Goal: Task Accomplishment & Management: Use online tool/utility

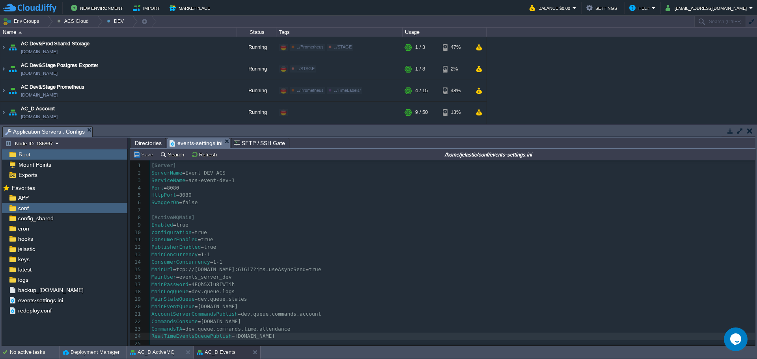
scroll to position [39, 0]
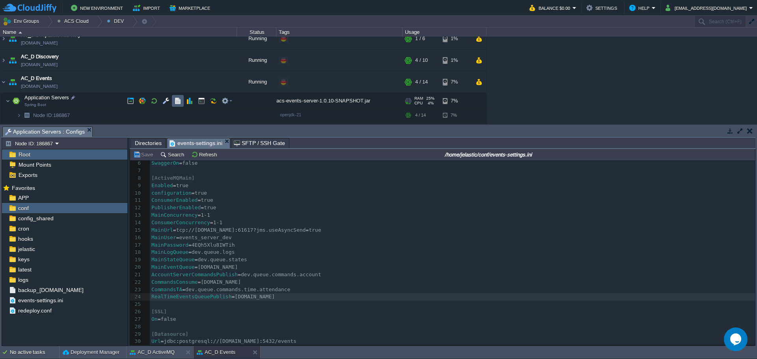
click at [175, 104] on button "button" at bounding box center [177, 100] width 7 height 7
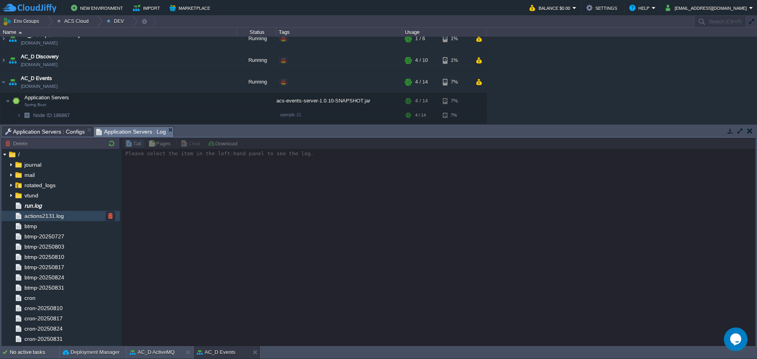
click at [43, 205] on span "run.log" at bounding box center [33, 205] width 20 height 7
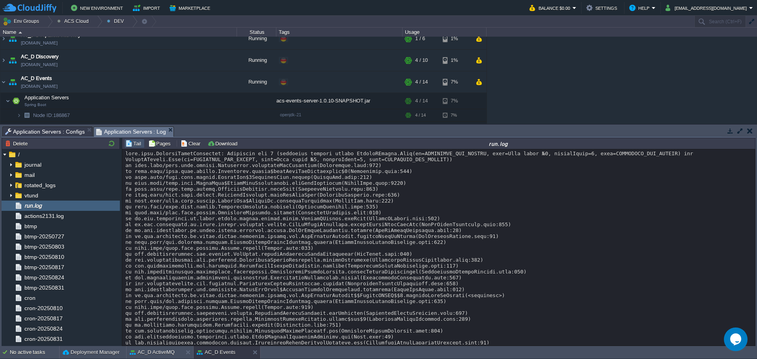
scroll to position [6067, 0]
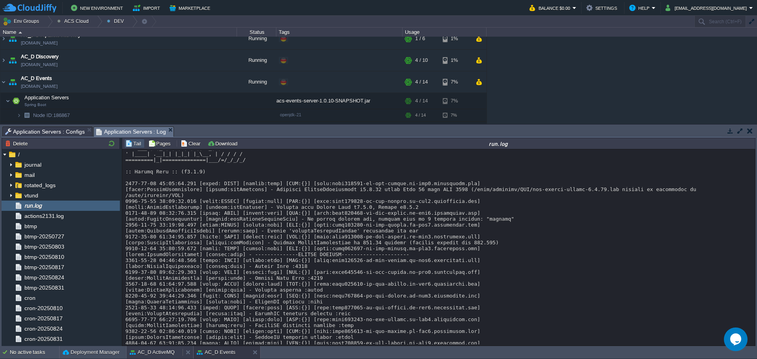
drag, startPoint x: 155, startPoint y: 356, endPoint x: 242, endPoint y: 348, distance: 87.9
click at [155, 356] on div "AC_D ActiveMQ" at bounding box center [155, 352] width 56 height 13
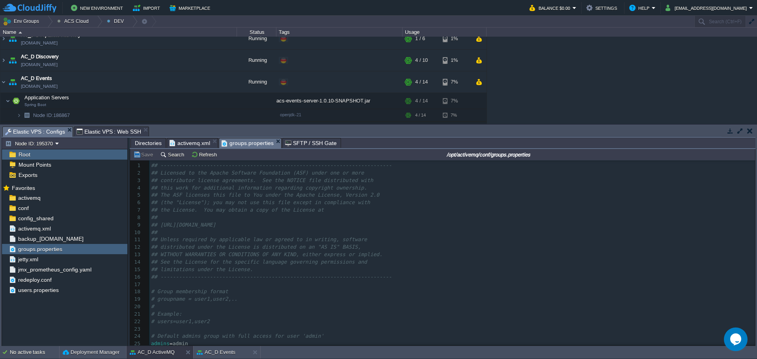
click at [39, 132] on span "Elastic VPS : Configs" at bounding box center [35, 132] width 60 height 10
drag, startPoint x: 191, startPoint y: 144, endPoint x: 338, endPoint y: 272, distance: 195.6
click at [191, 144] on span "activemq.xml" at bounding box center [190, 142] width 41 height 9
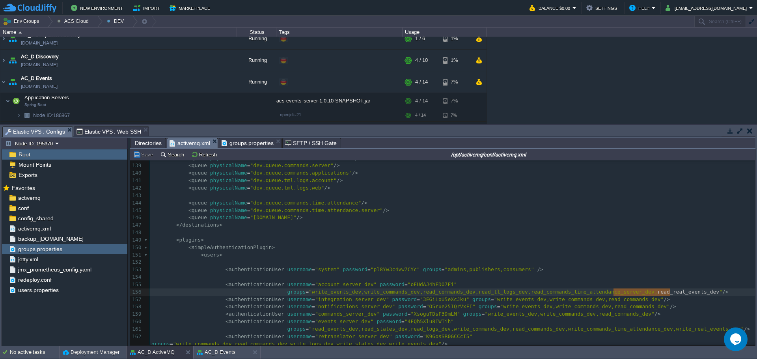
scroll to position [986, 0]
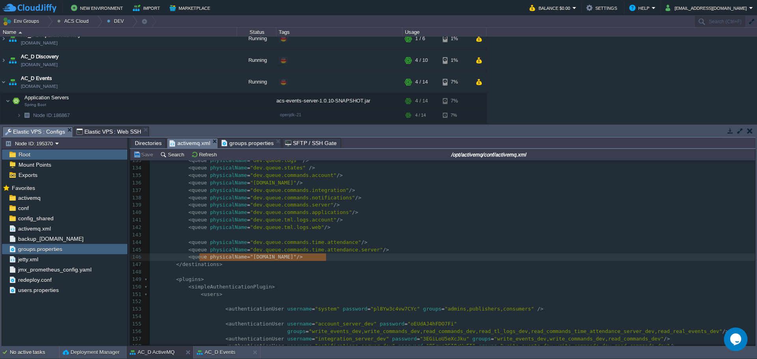
type textarea "<queue physicalName="[DOMAIN_NAME]"/>"
drag, startPoint x: 324, startPoint y: 261, endPoint x: 185, endPoint y: 257, distance: 138.8
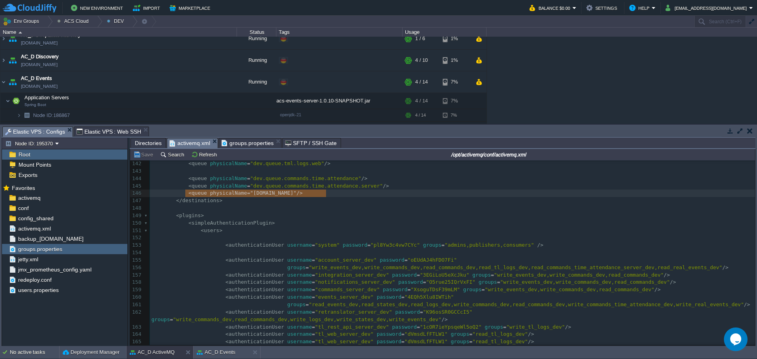
scroll to position [1064, 0]
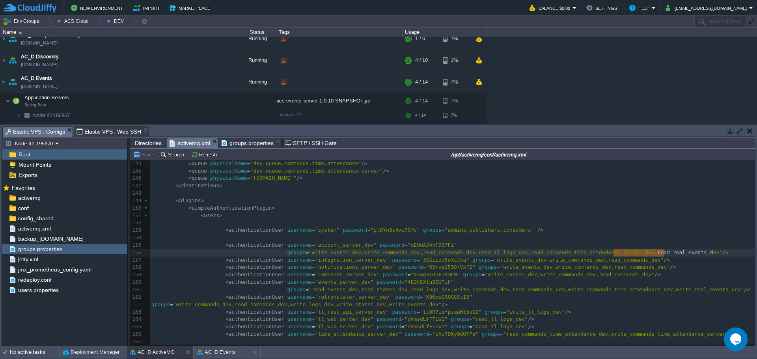
type textarea "read_real_events_dev"
drag, startPoint x: 613, startPoint y: 251, endPoint x: 666, endPoint y: 252, distance: 52.8
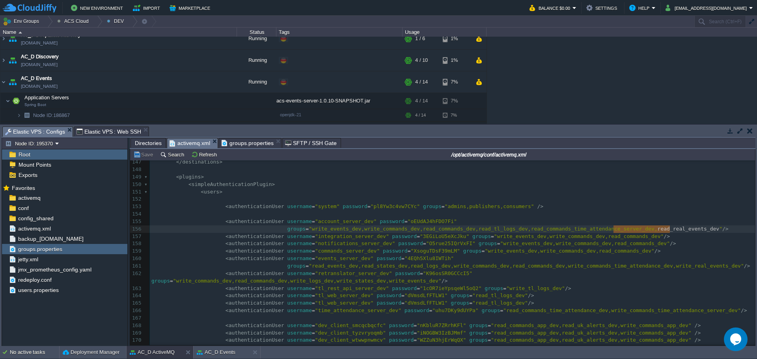
scroll to position [1104, 0]
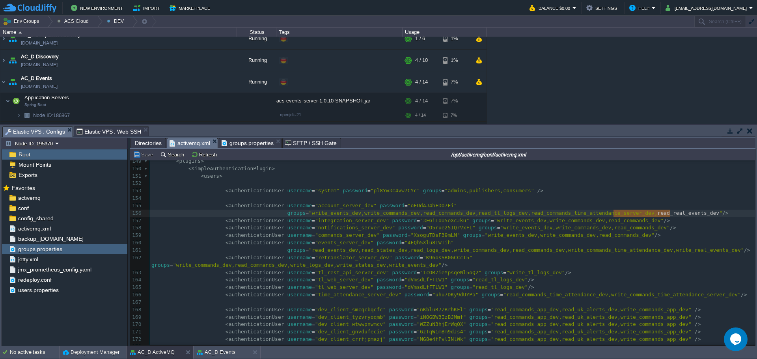
type textarea "account_server_dev"
type textarea "events_server_dev"
type textarea "write_real_events_dev"
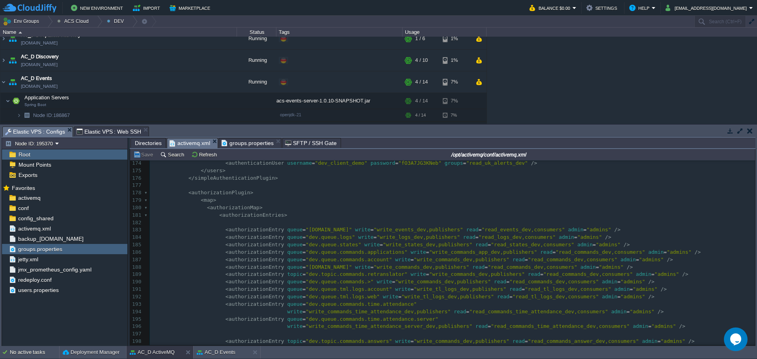
scroll to position [0, 0]
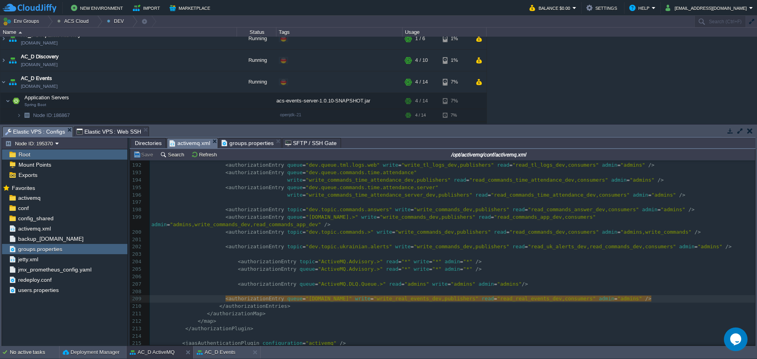
type textarea "write_real_events_dev"
type textarea "read_real_events_dev"
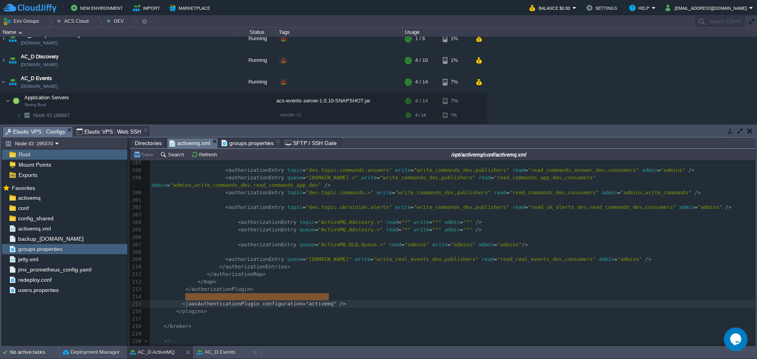
type textarea "<jaasAuthenticationPlugin configuration="activemq" />"
drag, startPoint x: 332, startPoint y: 297, endPoint x: 190, endPoint y: 295, distance: 142.7
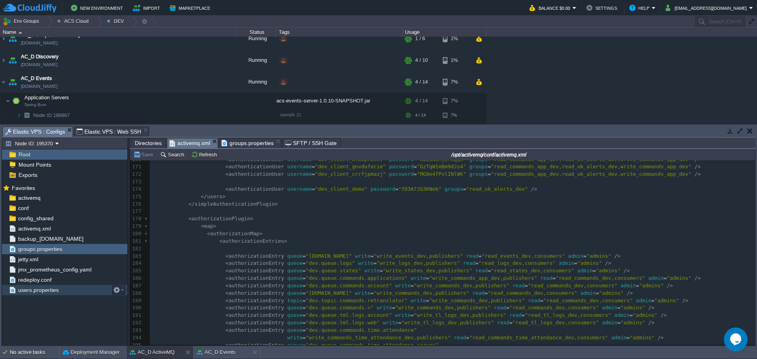
click at [39, 289] on span "users.properties" at bounding box center [38, 290] width 43 height 7
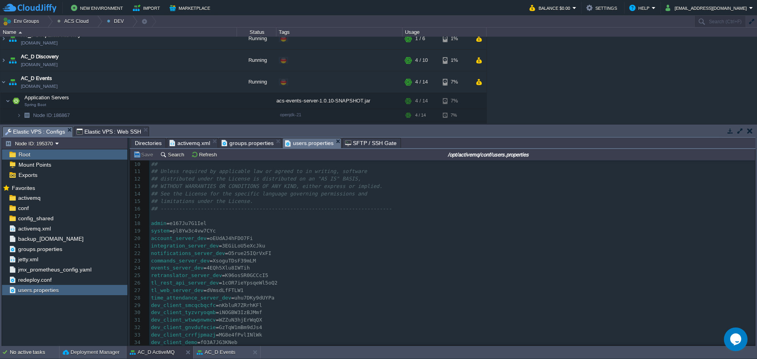
click at [257, 146] on span "groups.properties" at bounding box center [248, 142] width 52 height 9
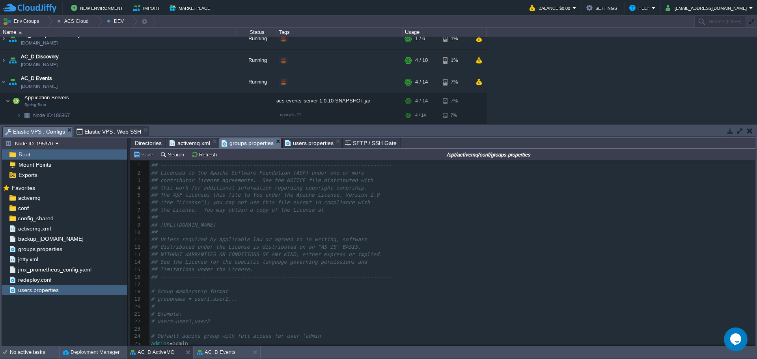
click at [176, 333] on div "x 1 ## ------------------------------------------------------------------------…" at bounding box center [452, 333] width 606 height 342
type textarea "write_real_events_dev"
click at [174, 342] on div "x 1 ## ------------------------------------------------------------------------…" at bounding box center [452, 333] width 606 height 342
click at [244, 333] on div "x 1 ## ------------------------------------------------------------------------…" at bounding box center [452, 333] width 606 height 342
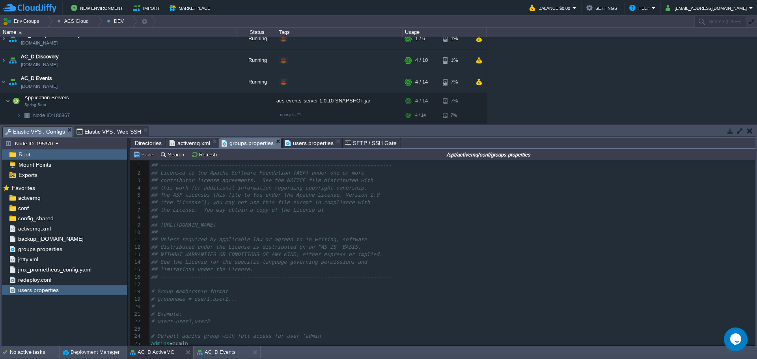
click at [244, 341] on div "x 1 ## ------------------------------------------------------------------------…" at bounding box center [452, 333] width 606 height 342
click at [183, 144] on span "activemq.xml" at bounding box center [190, 142] width 41 height 9
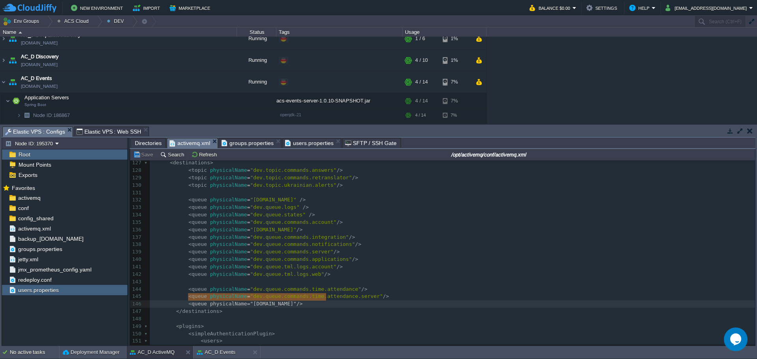
type textarea "<queue physicalName="[DOMAIN_NAME]"/>"
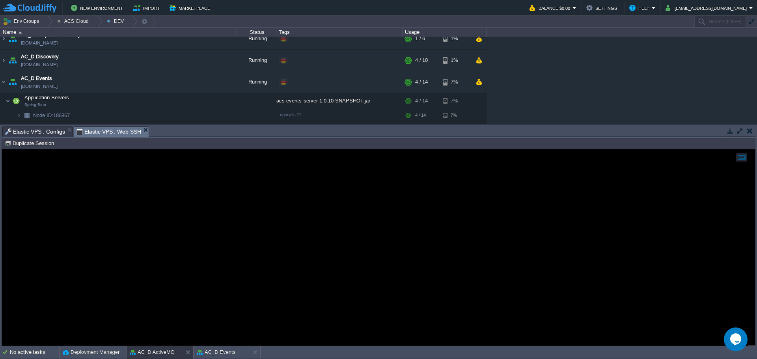
click at [97, 132] on span "Elastic VPS : Web SSH" at bounding box center [108, 132] width 65 height 10
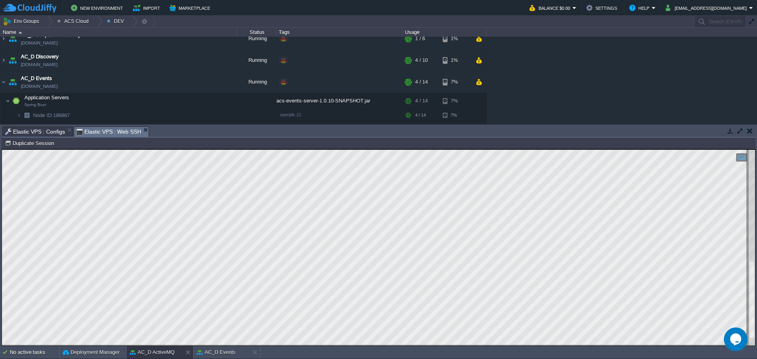
click at [35, 131] on span "Elastic VPS : Configs" at bounding box center [35, 131] width 60 height 9
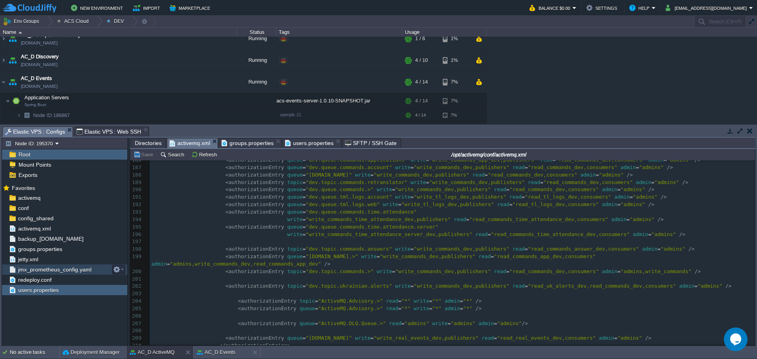
click at [51, 268] on span "jmx_prometheus_config.yaml" at bounding box center [55, 269] width 76 height 7
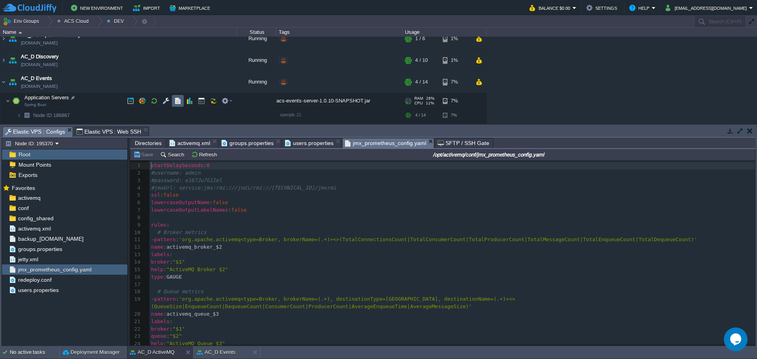
click at [179, 101] on button "button" at bounding box center [177, 100] width 7 height 7
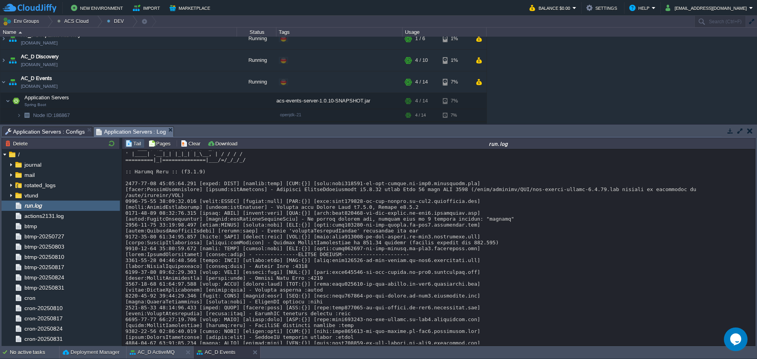
click at [63, 132] on span "Application Servers : Configs" at bounding box center [45, 131] width 80 height 9
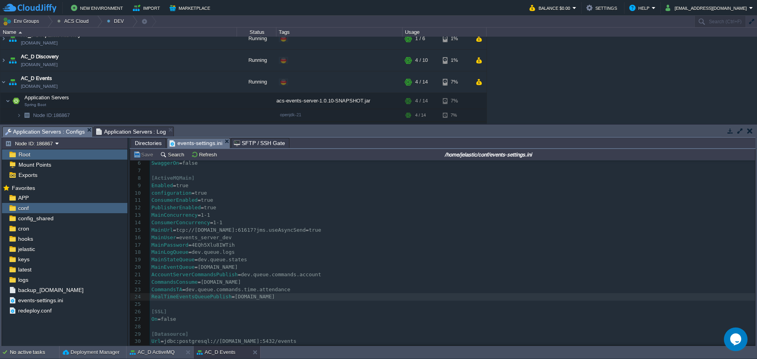
click at [126, 130] on span "Application Servers : Log" at bounding box center [131, 131] width 70 height 9
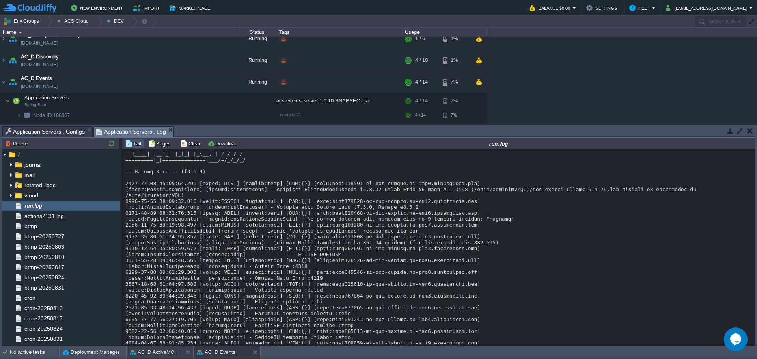
click at [162, 353] on button "AC_D ActiveMQ" at bounding box center [152, 353] width 45 height 8
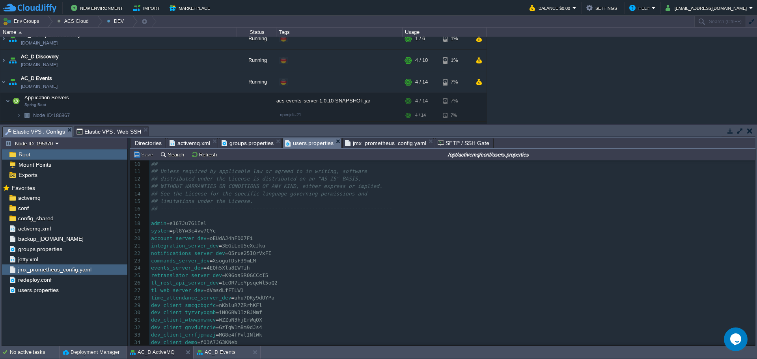
click at [302, 147] on span "users.properties" at bounding box center [309, 143] width 48 height 10
click at [181, 224] on span "e167Ju7G1Iel" at bounding box center [188, 223] width 37 height 6
type textarea "e167Ju7G1Iel"
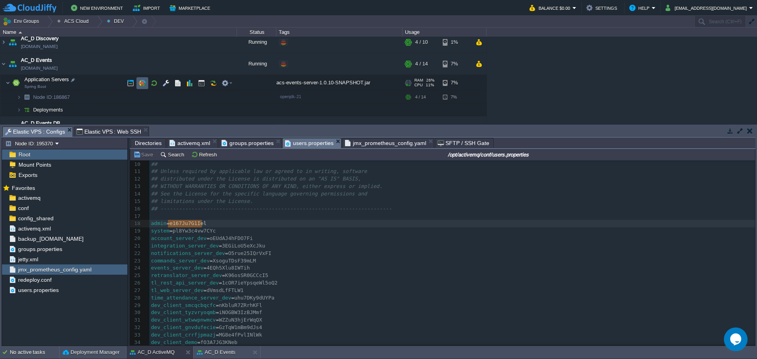
scroll to position [315, 0]
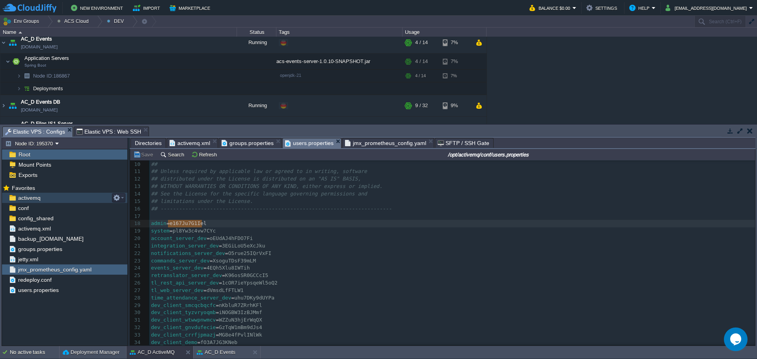
drag, startPoint x: 66, startPoint y: 198, endPoint x: 106, endPoint y: 201, distance: 39.6
click at [66, 198] on div "activemq" at bounding box center [64, 198] width 125 height 10
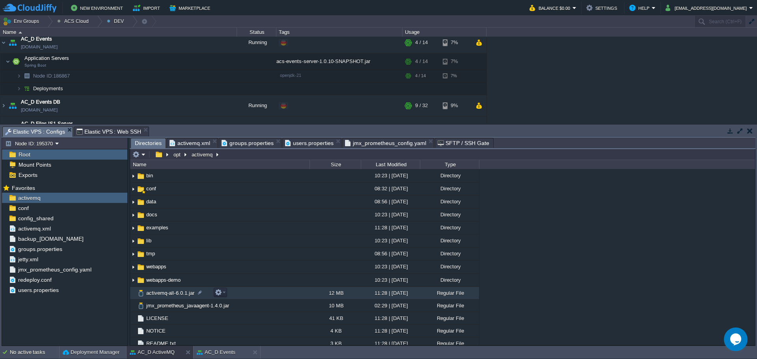
scroll to position [17, 0]
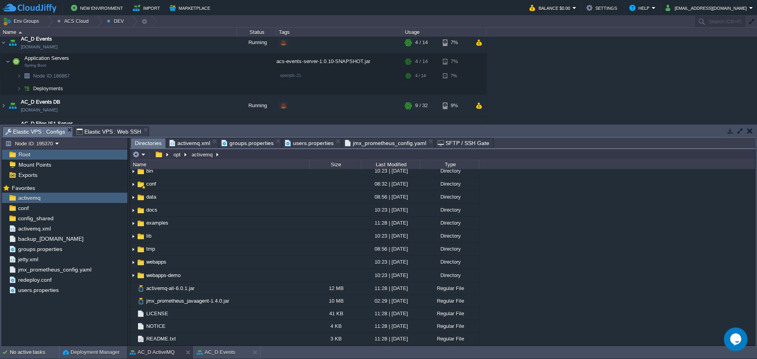
click at [359, 146] on span "jmx_prometheus_config.yaml" at bounding box center [385, 142] width 81 height 9
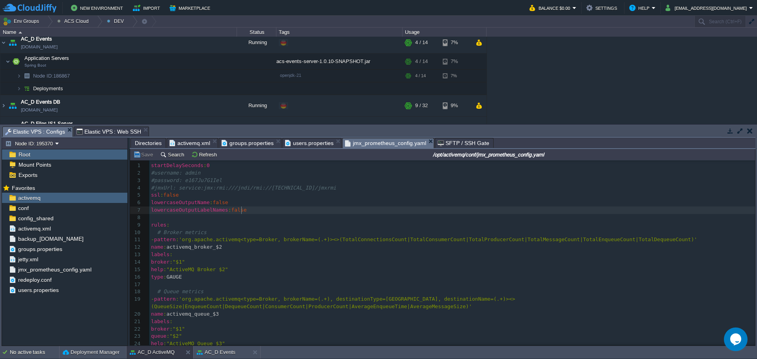
click at [319, 209] on pre "lowercaseOutputLabelNames : false" at bounding box center [452, 210] width 606 height 7
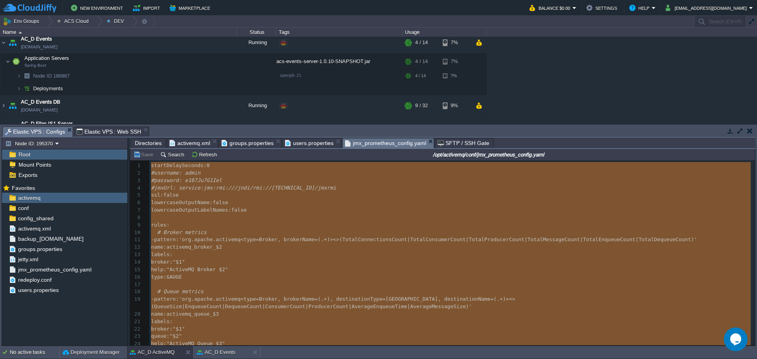
type textarea "-"
